Goal: Share content

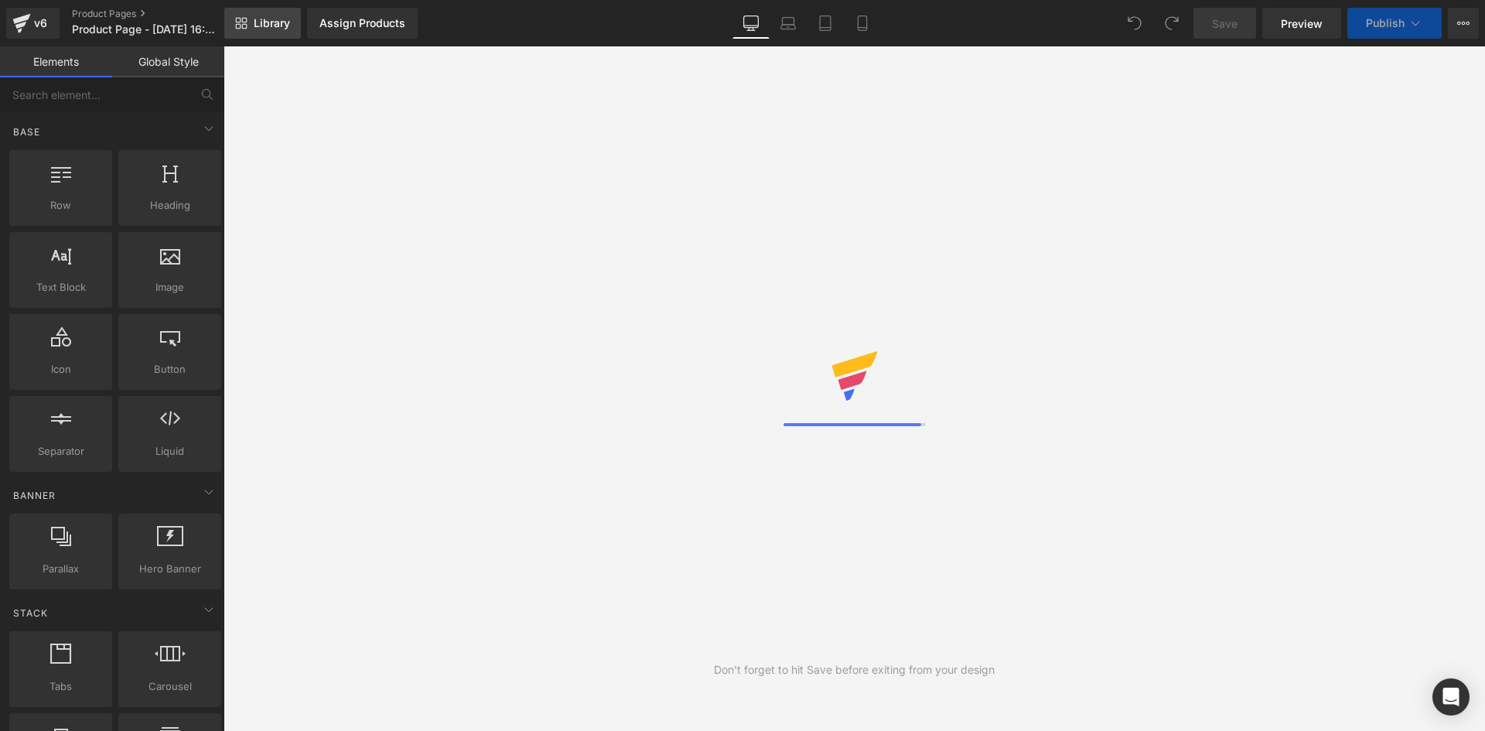
click at [275, 23] on span "Library" at bounding box center [272, 23] width 36 height 14
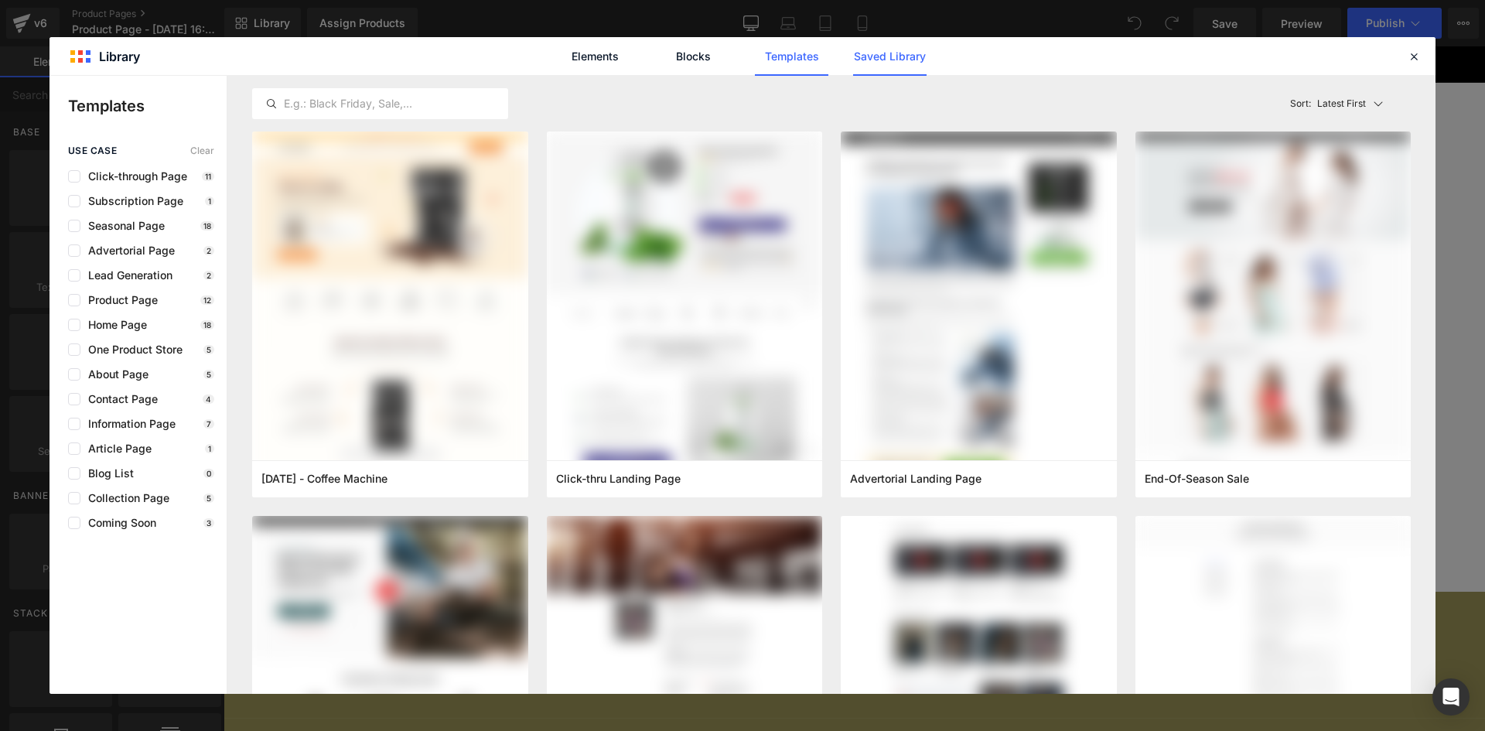
click at [882, 57] on link "Saved Library" at bounding box center [889, 56] width 73 height 39
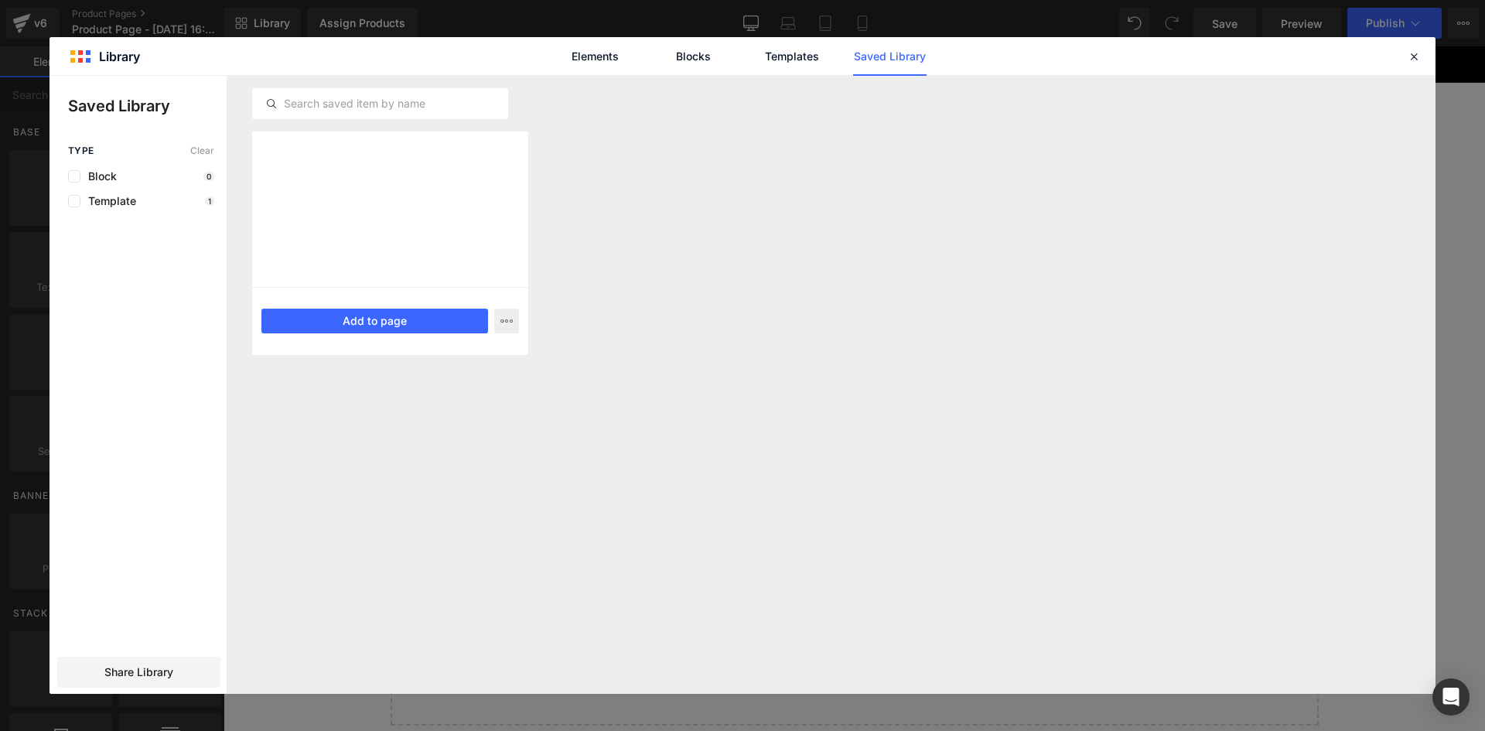
click at [501, 158] on div at bounding box center [390, 208] width 276 height 155
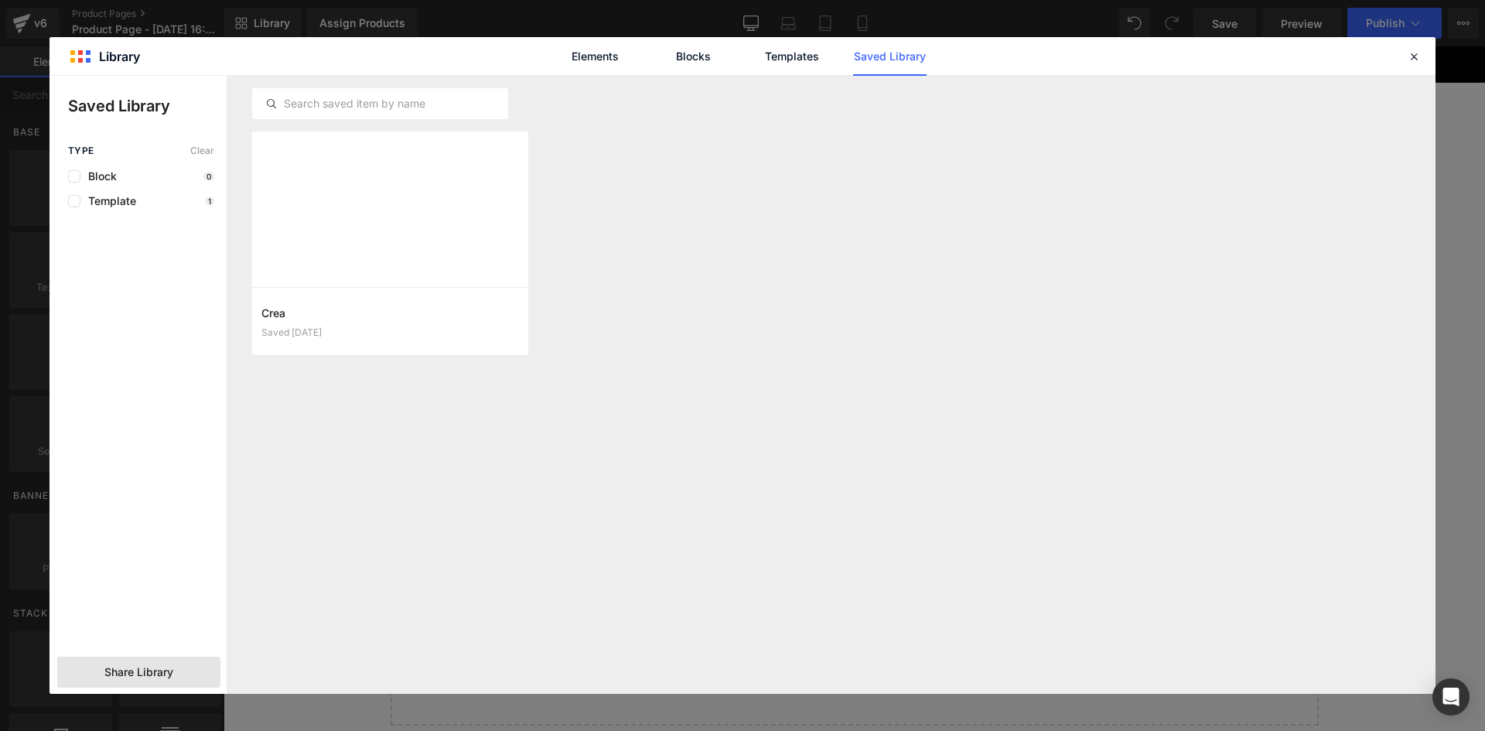
click at [126, 678] on span "Share Library" at bounding box center [138, 671] width 69 height 15
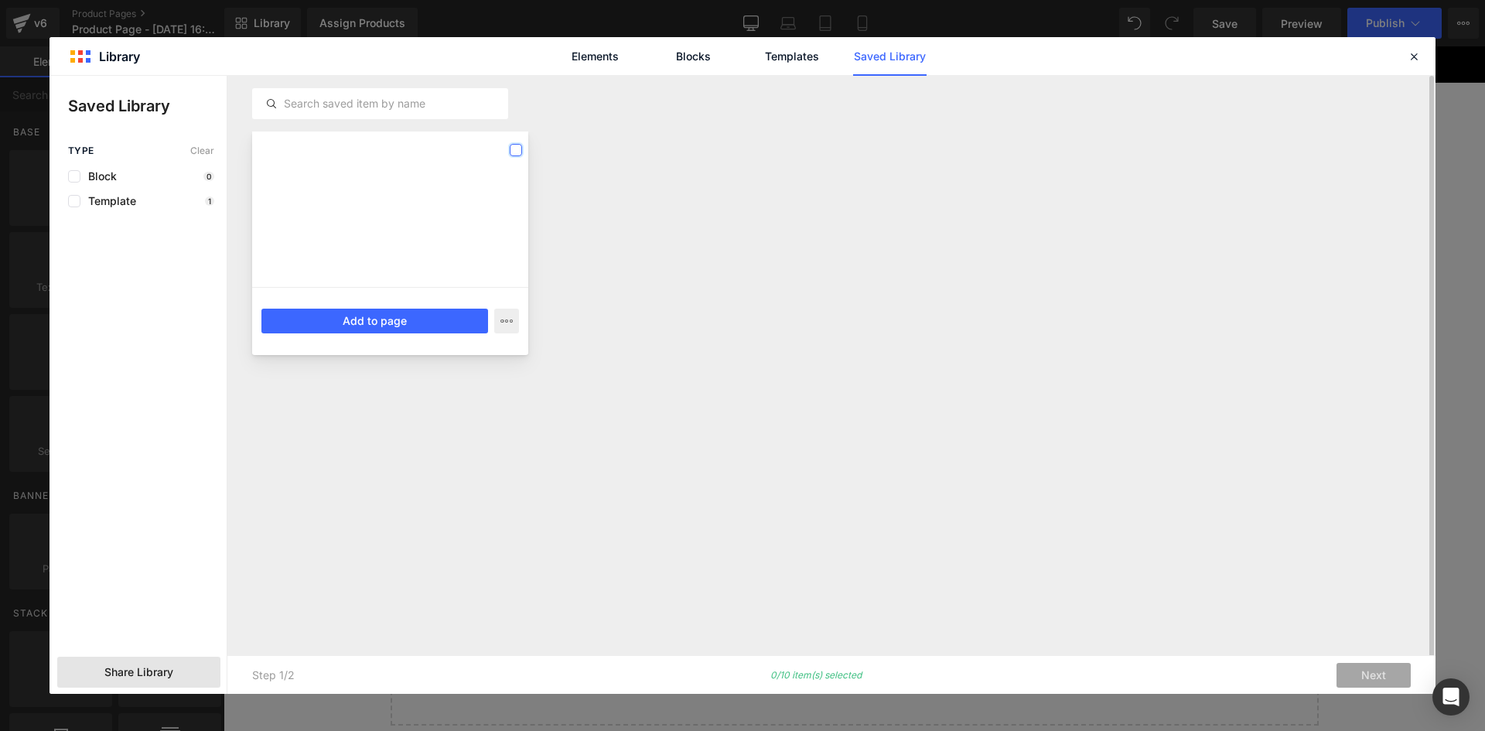
click at [517, 150] on label at bounding box center [516, 150] width 12 height 12
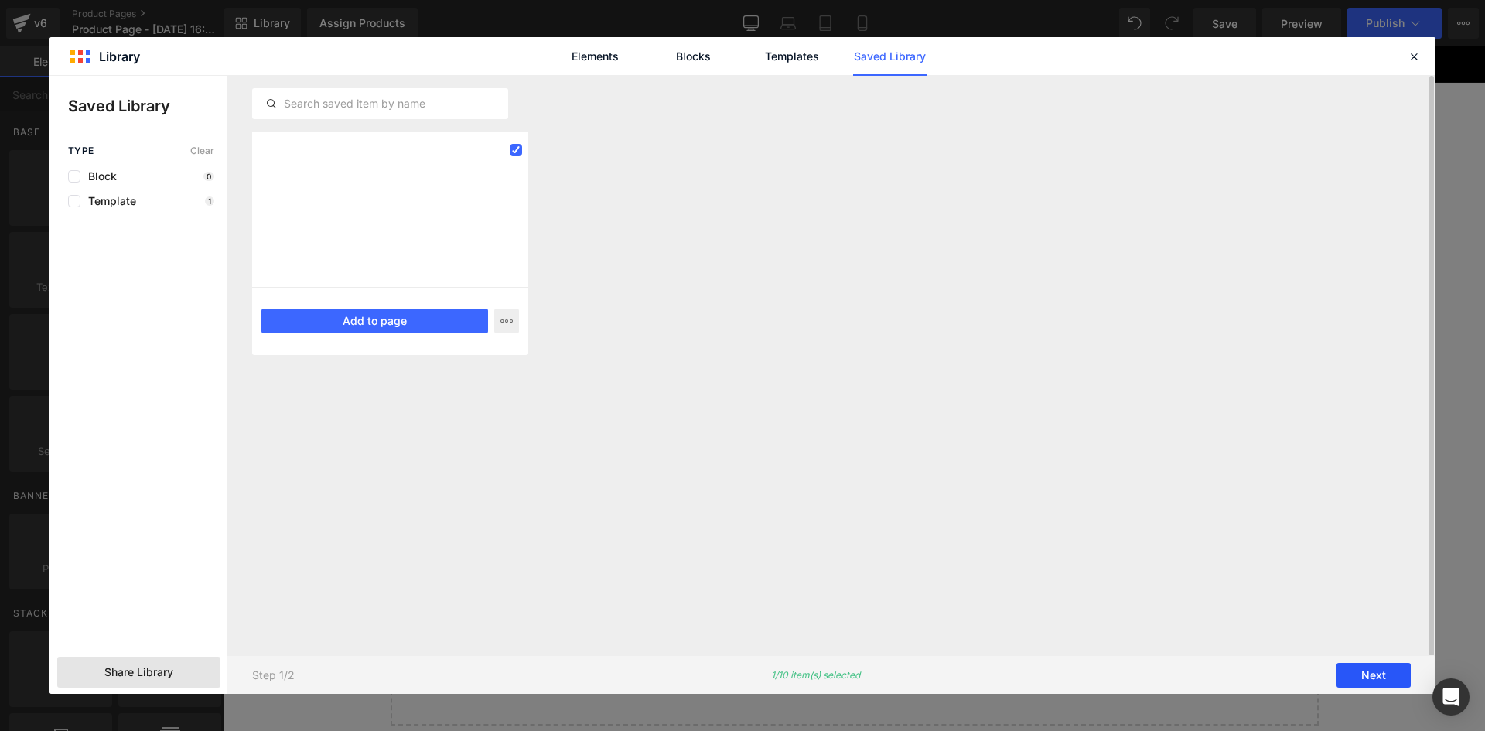
click at [1374, 680] on button "Next" at bounding box center [1373, 675] width 74 height 25
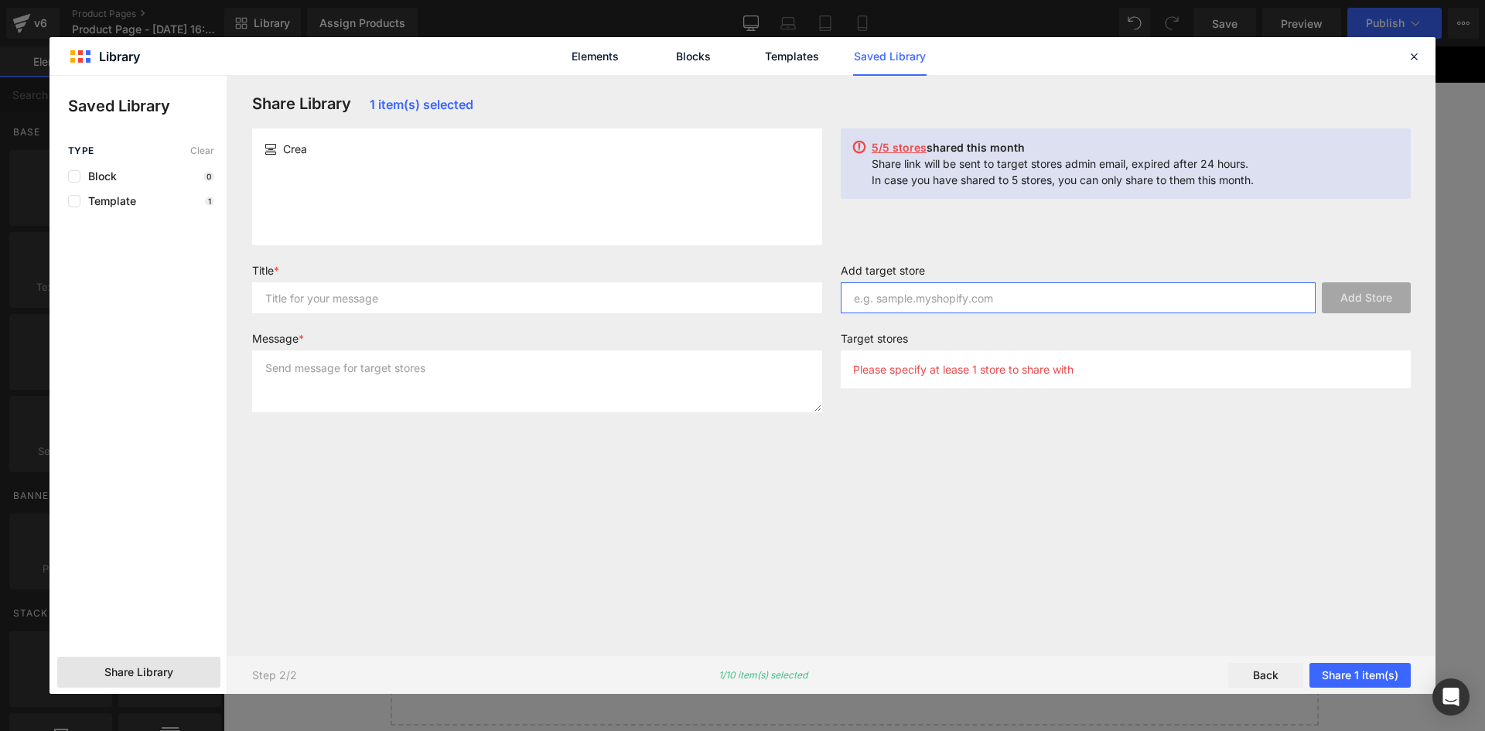
click at [928, 294] on input "text" at bounding box center [1078, 297] width 475 height 31
click at [1417, 53] on icon at bounding box center [1414, 56] width 14 height 14
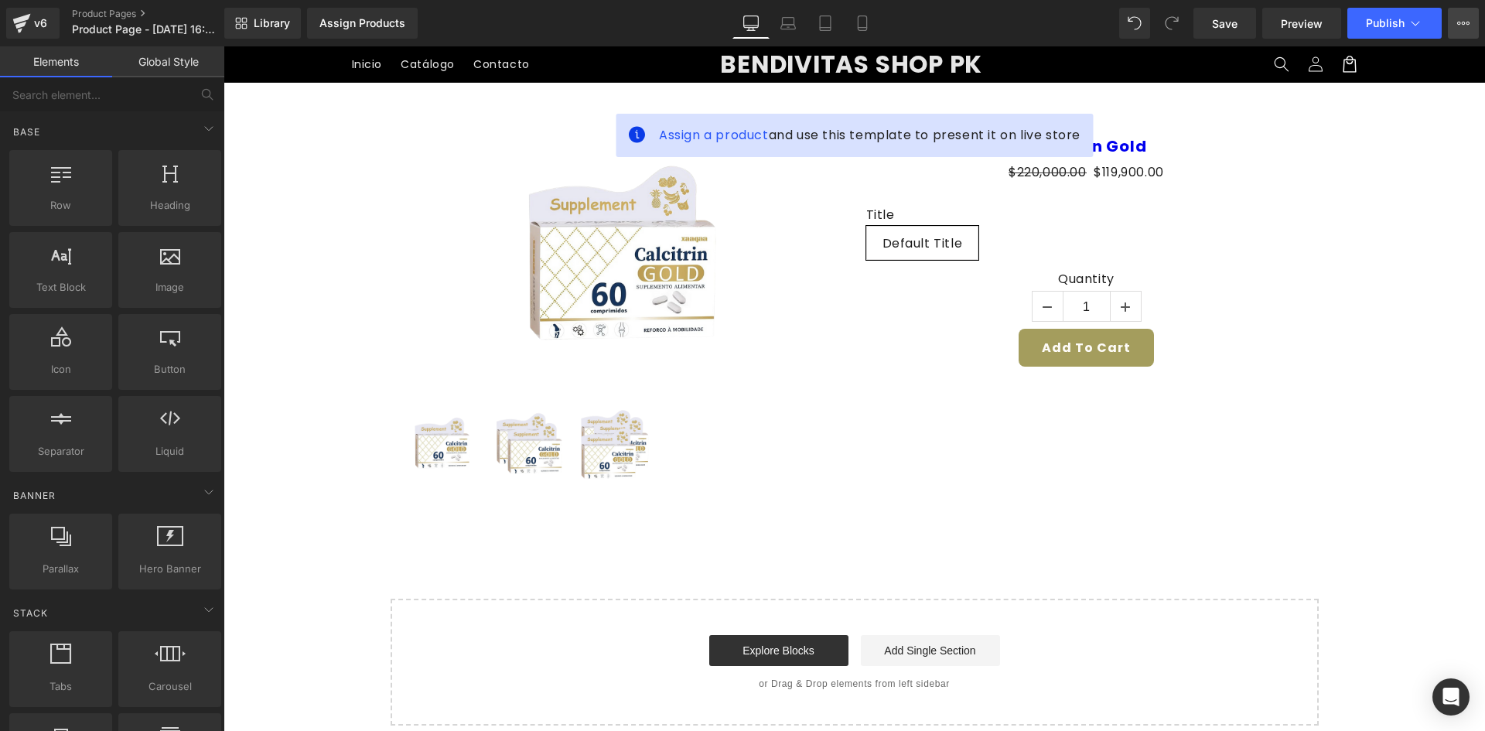
click at [1461, 22] on icon at bounding box center [1463, 23] width 12 height 12
